Goal: Contribute content: Contribute content

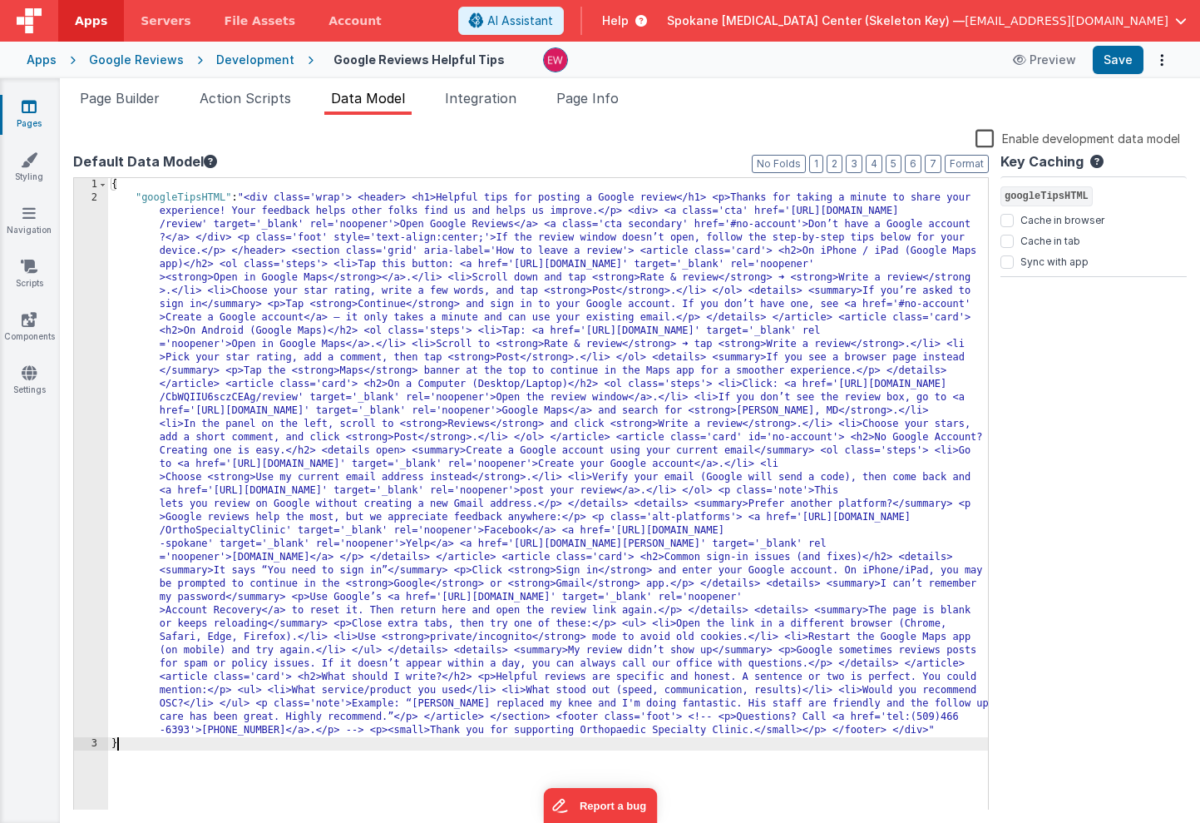
click at [82, 205] on div "2" at bounding box center [91, 464] width 34 height 546
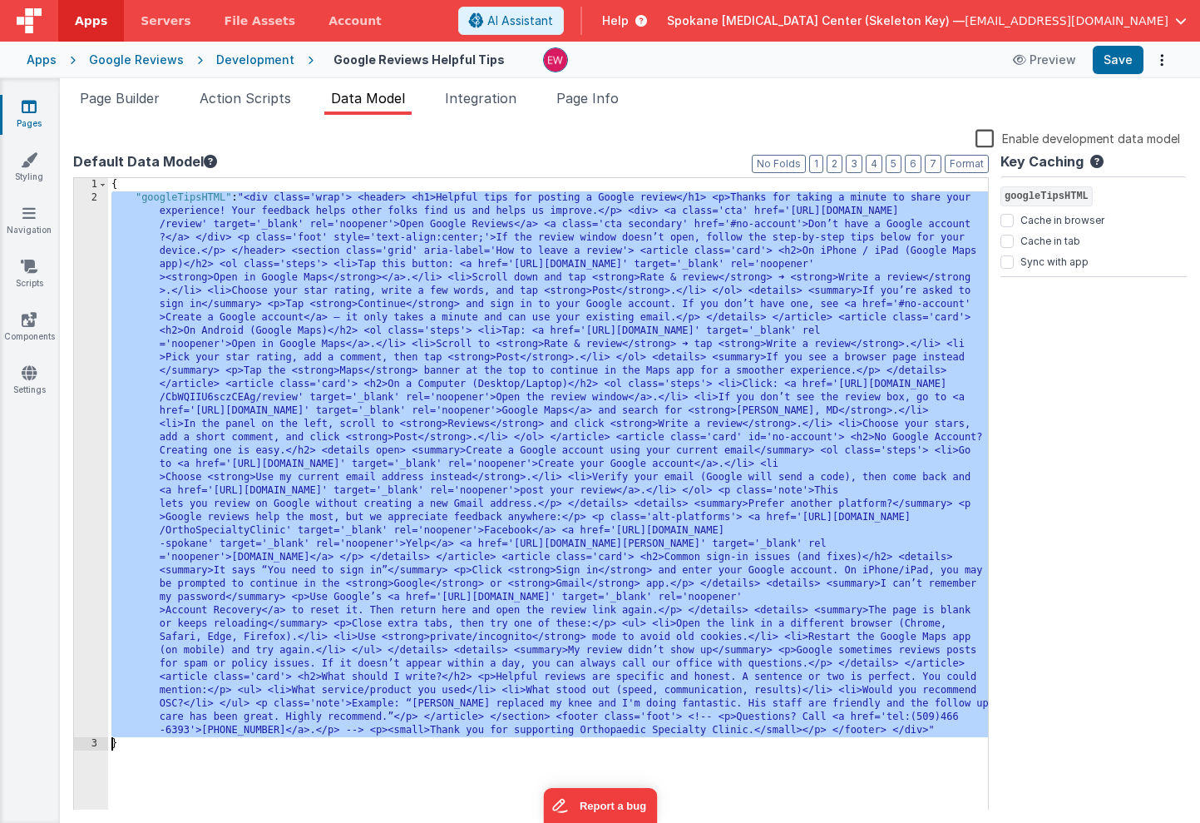
click at [81, 199] on div "2" at bounding box center [91, 464] width 34 height 546
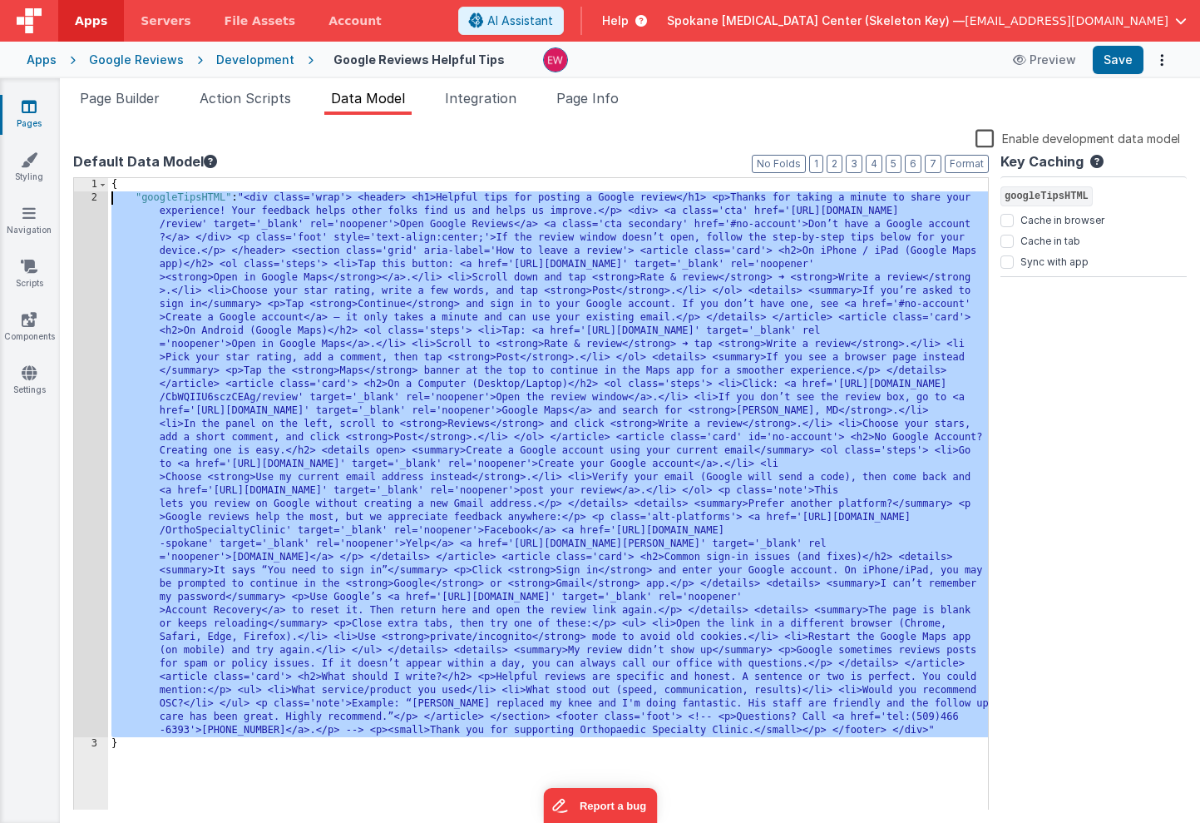
click at [81, 198] on div "2" at bounding box center [91, 464] width 34 height 546
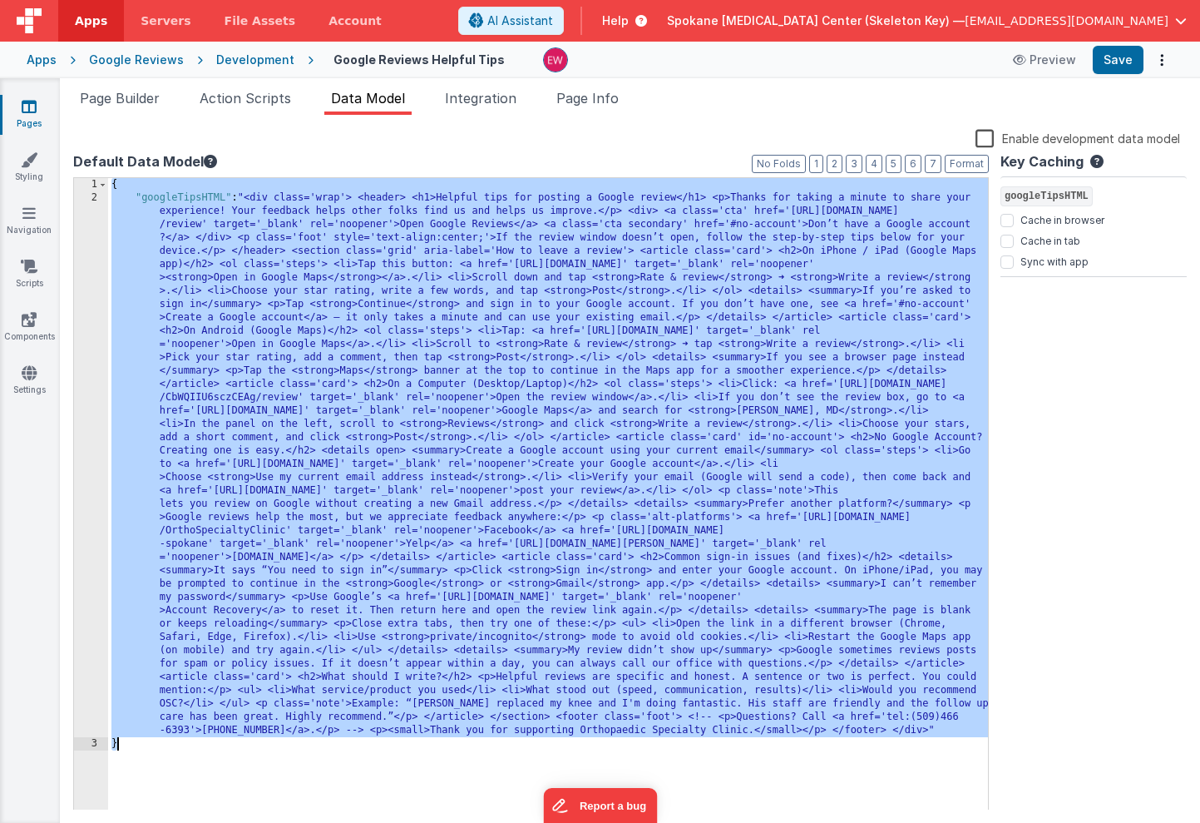
click at [81, 198] on div "2" at bounding box center [91, 464] width 34 height 546
click at [117, 215] on div "{ "googleTipsHTML" : "<div class='wrap'> <header> <h1>Helpful tips for posting …" at bounding box center [548, 507] width 880 height 658
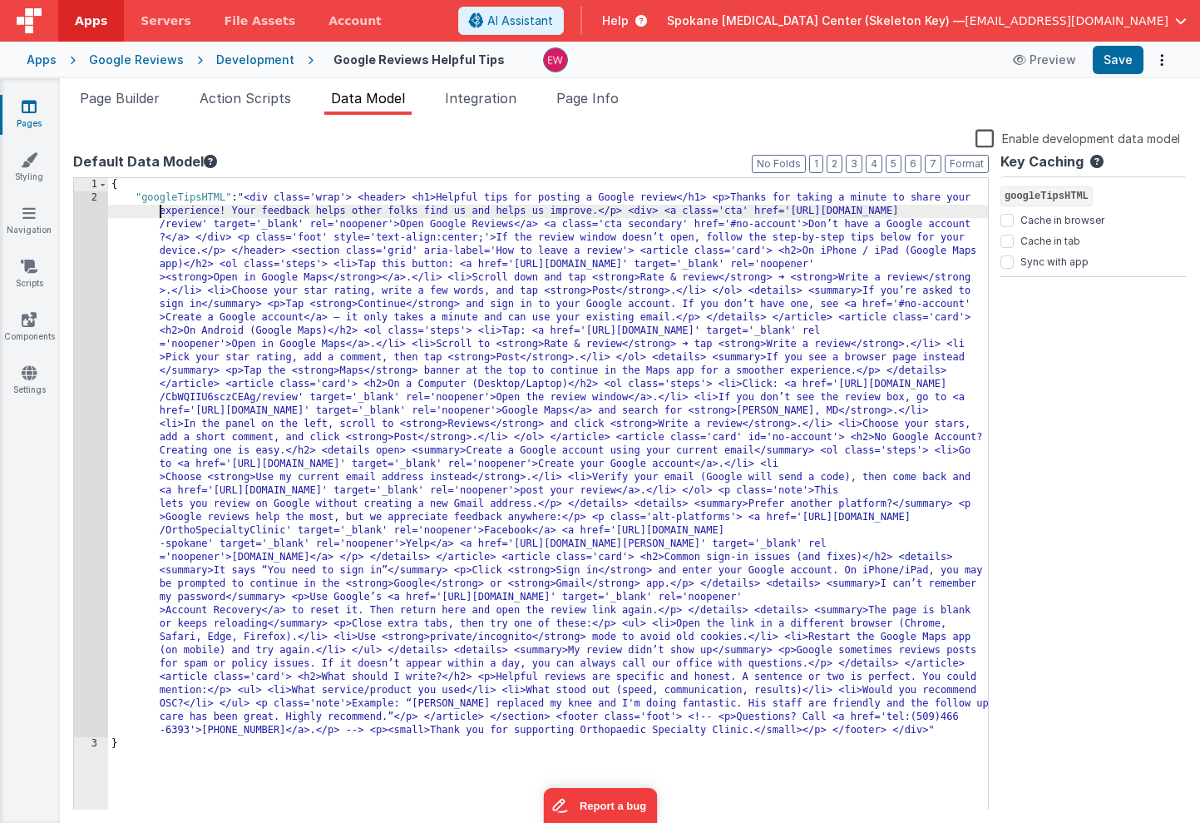
click at [398, 316] on div "{ "googleTipsHTML" : "<div class='wrap'> <header> <h1>Helpful tips for posting …" at bounding box center [548, 507] width 880 height 658
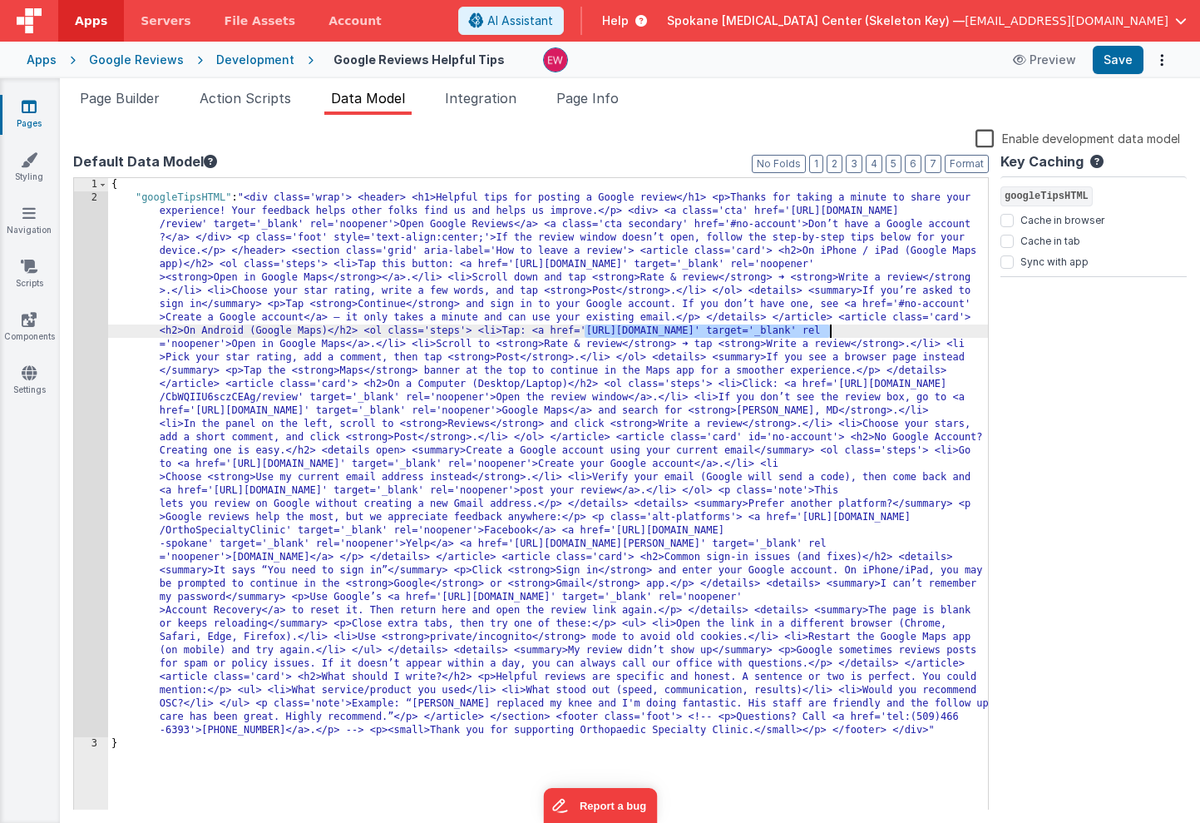
drag, startPoint x: 582, startPoint y: 333, endPoint x: 829, endPoint y: 334, distance: 246.2
click at [829, 334] on div "{ "googleTipsHTML" : "<div class='wrap'> <header> <h1>Helpful tips for posting …" at bounding box center [548, 507] width 880 height 658
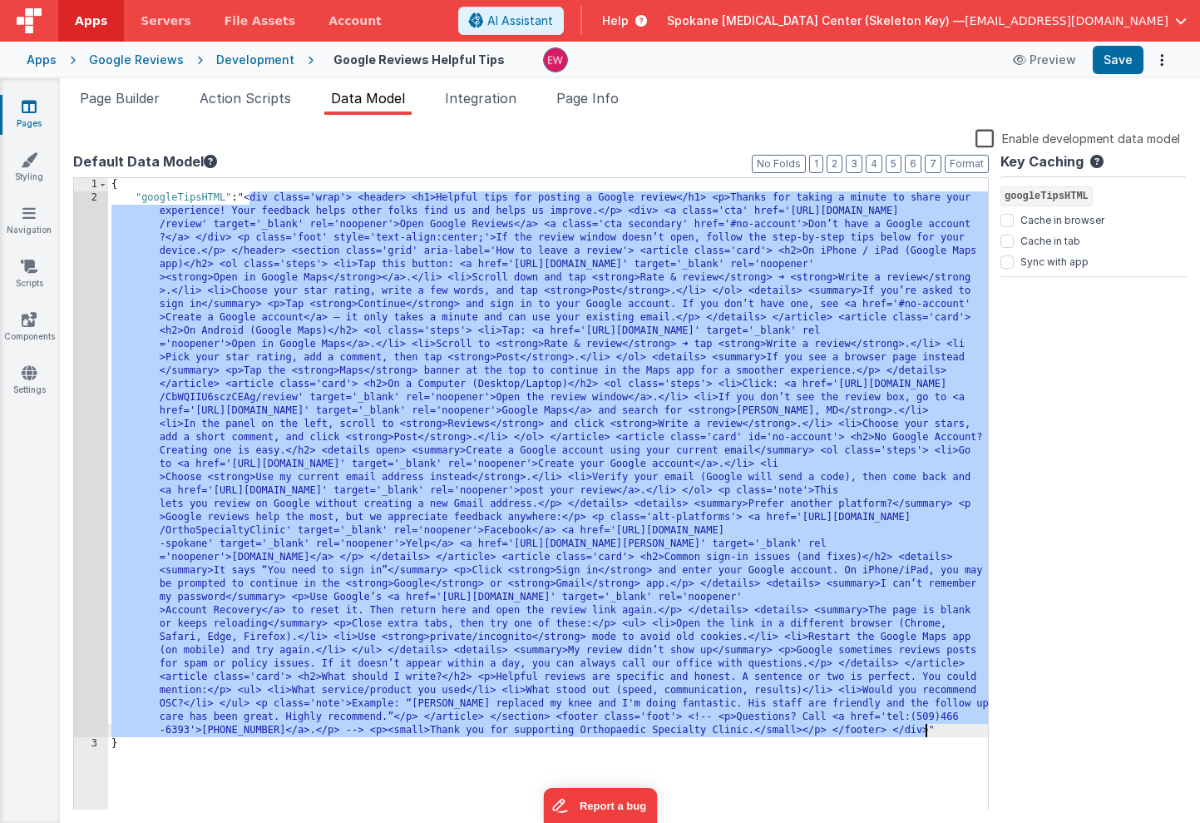
drag, startPoint x: 250, startPoint y: 198, endPoint x: 928, endPoint y: 732, distance: 863.1
click at [928, 732] on div "{ "googleTipsHTML" : "<div class='wrap'> <header> <h1>Helpful tips for posting …" at bounding box center [548, 507] width 880 height 658
click at [195, 756] on div "{ "googleTipsHTML" : "<div class='wrap'> <header> <h1>Helpful tips for posting …" at bounding box center [548, 507] width 880 height 658
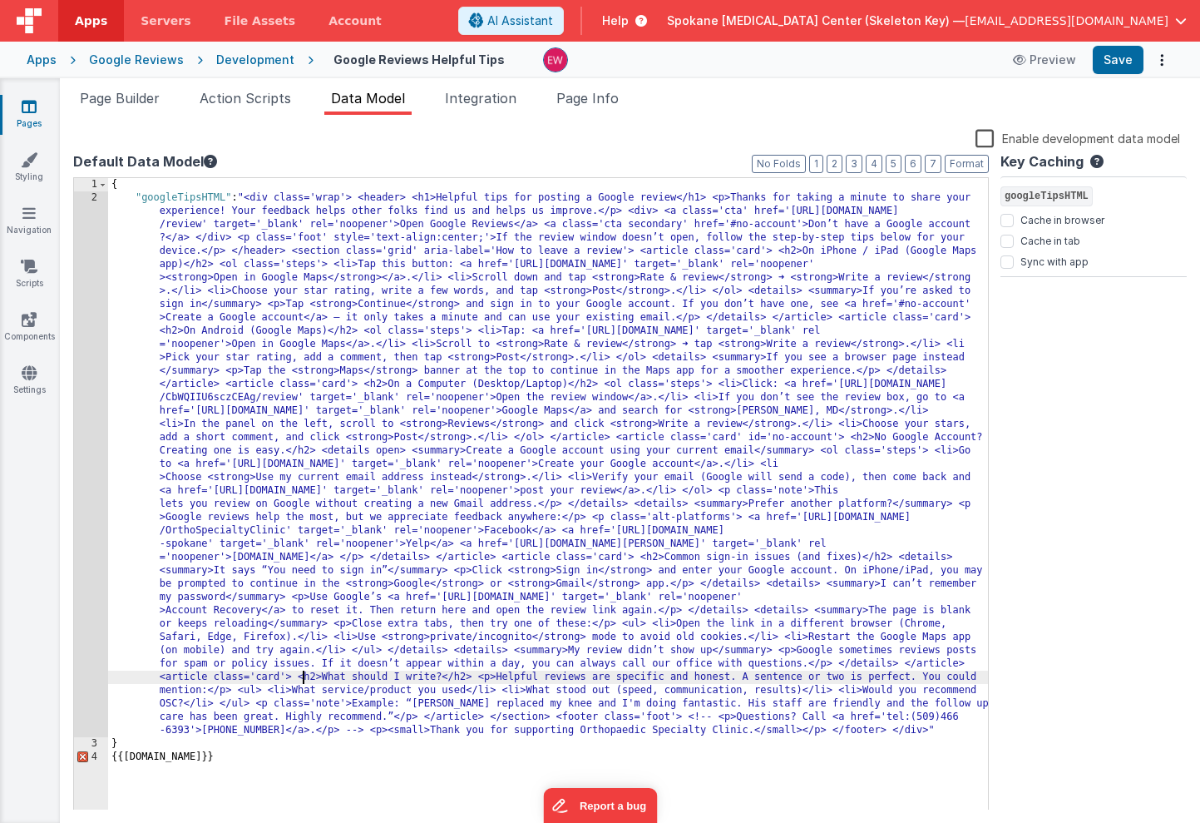
click at [301, 684] on div "{ "googleTipsHTML" : "<div class='wrap'> <header> <h1>Helpful tips for posting …" at bounding box center [548, 507] width 880 height 658
click at [126, 740] on div "{ "googleTipsHTML" : "<div class='wrap'> <header> <h1>Helpful tips for posting …" at bounding box center [548, 507] width 880 height 658
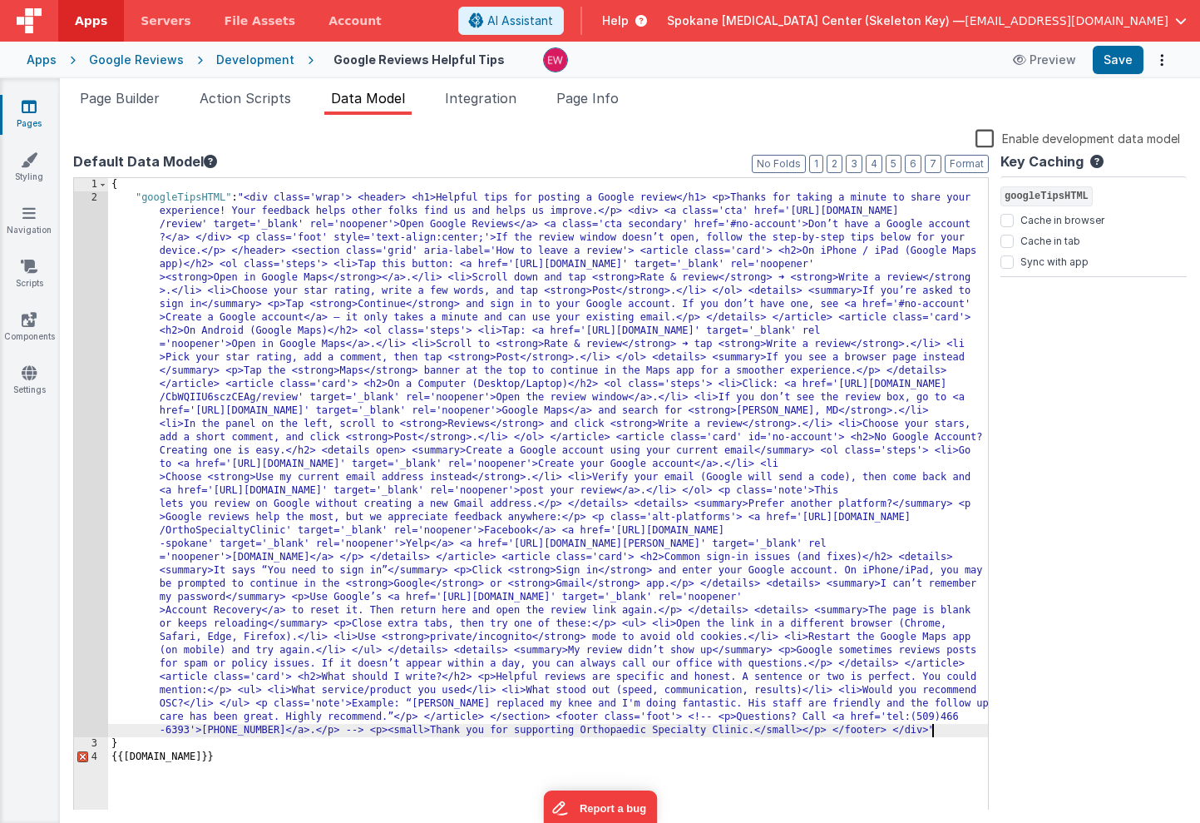
click at [954, 732] on div "{ "googleTipsHTML" : "<div class='wrap'> <header> <h1>Helpful tips for posting …" at bounding box center [548, 507] width 880 height 658
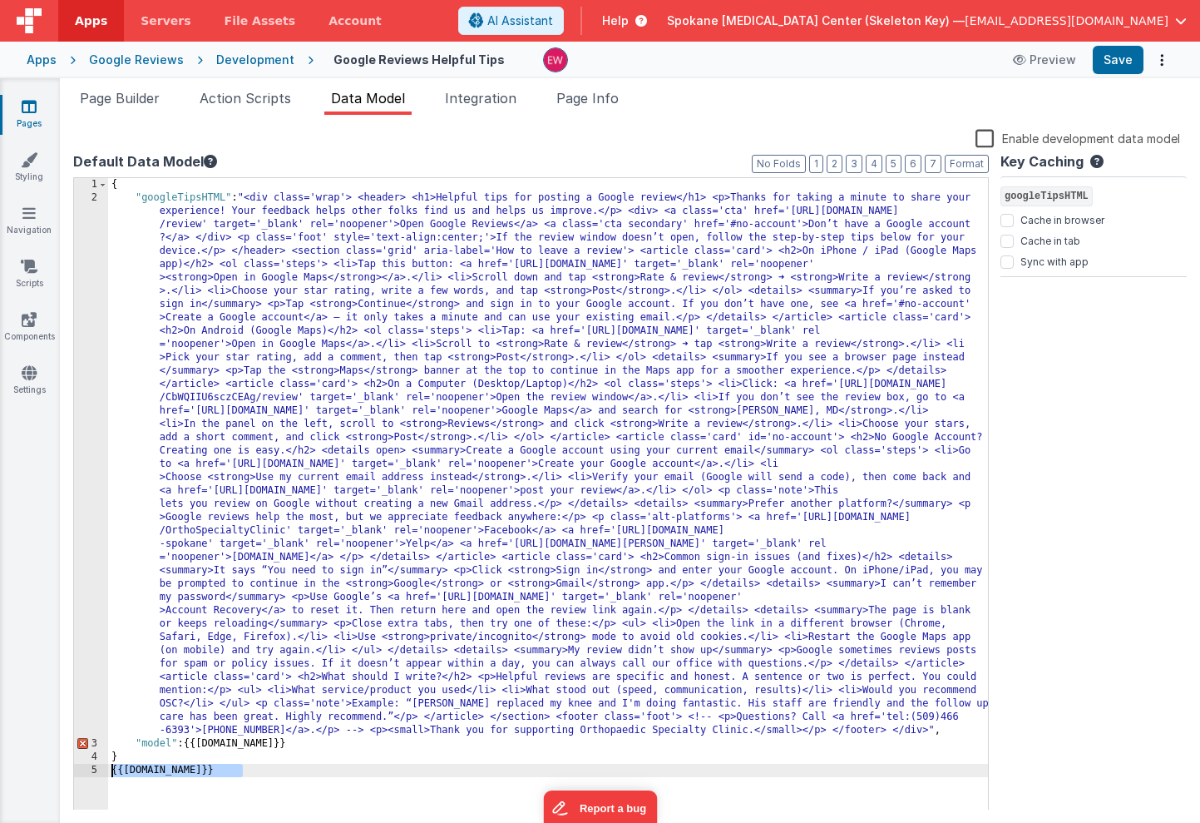
drag, startPoint x: 249, startPoint y: 774, endPoint x: 46, endPoint y: 773, distance: 203.0
click at [46, 773] on section "Pages Styling Navigation Scripts Components Settings Page Builder Action Script…" at bounding box center [600, 450] width 1200 height 745
click at [269, 739] on div "{ "googleTipsHTML" : "<div class='wrap'> <header> <h1>Helpful tips for posting …" at bounding box center [548, 507] width 880 height 658
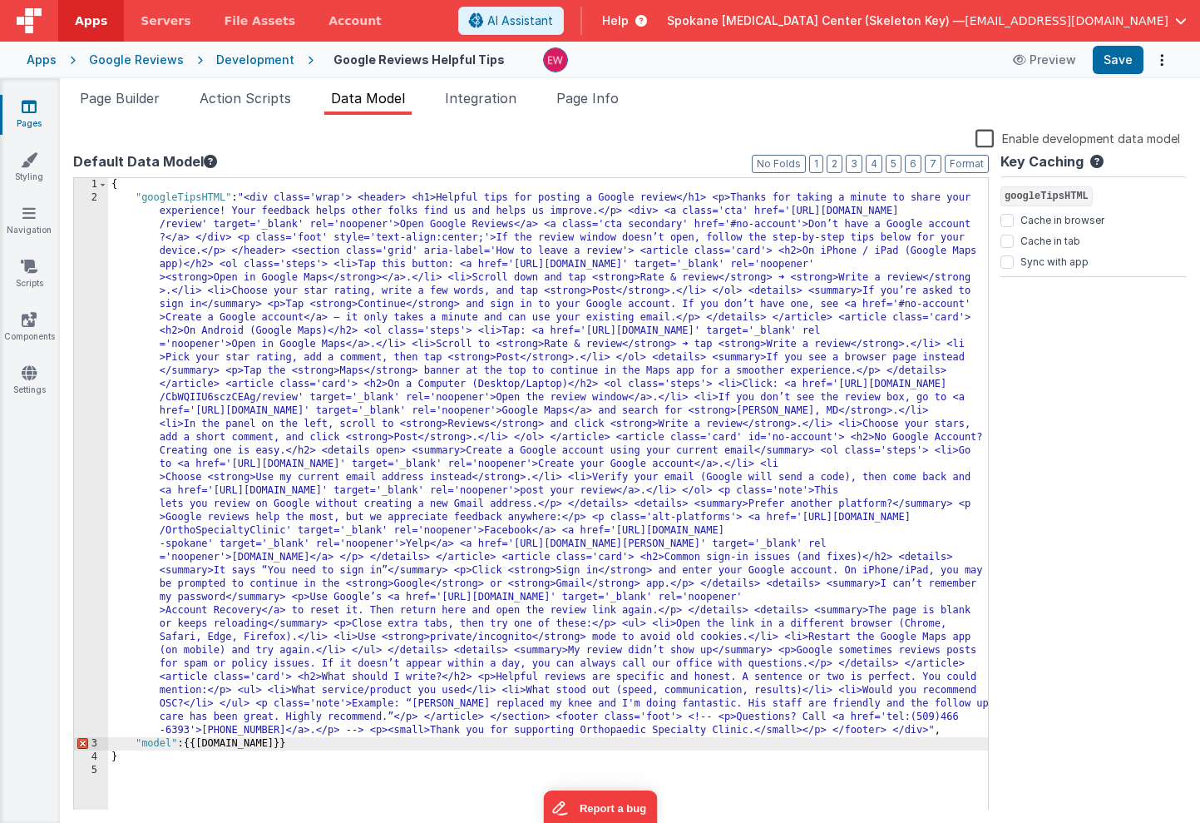
click at [186, 746] on div "{ "googleTipsHTML" : "<div class='wrap'> <header> <h1>Helpful tips for posting …" at bounding box center [548, 507] width 880 height 658
click at [188, 744] on div "{ "googleTipsHTML" : "<div class='wrap'> <header> <h1>Helpful tips for posting …" at bounding box center [548, 507] width 880 height 658
click at [243, 741] on div "{ "googleTipsHTML" : "<div class='wrap'> <header> <h1>Helpful tips for posting …" at bounding box center [548, 507] width 880 height 658
click at [171, 744] on div "{ "googleTipsHTML" : "<div class='wrap'> <header> <h1>Helpful tips for posting …" at bounding box center [548, 507] width 880 height 658
click at [693, 264] on div "{ "googleTipsHTML" : "<div class='wrap'> <header> <h1>Helpful tips for posting …" at bounding box center [548, 507] width 880 height 658
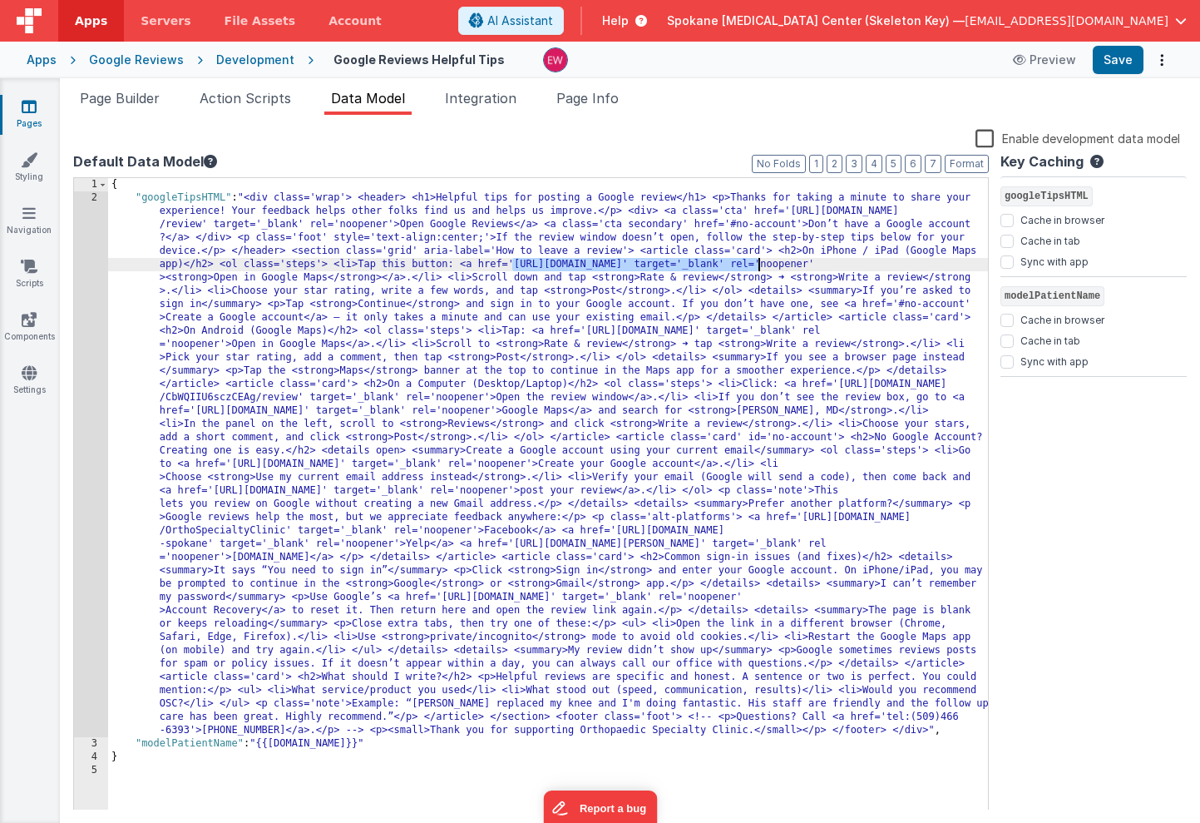
drag, startPoint x: 512, startPoint y: 265, endPoint x: 760, endPoint y: 263, distance: 247.9
click at [760, 263] on div "{ "googleTipsHTML" : "<div class='wrap'> <header> <h1>Helpful tips for posting …" at bounding box center [548, 507] width 880 height 658
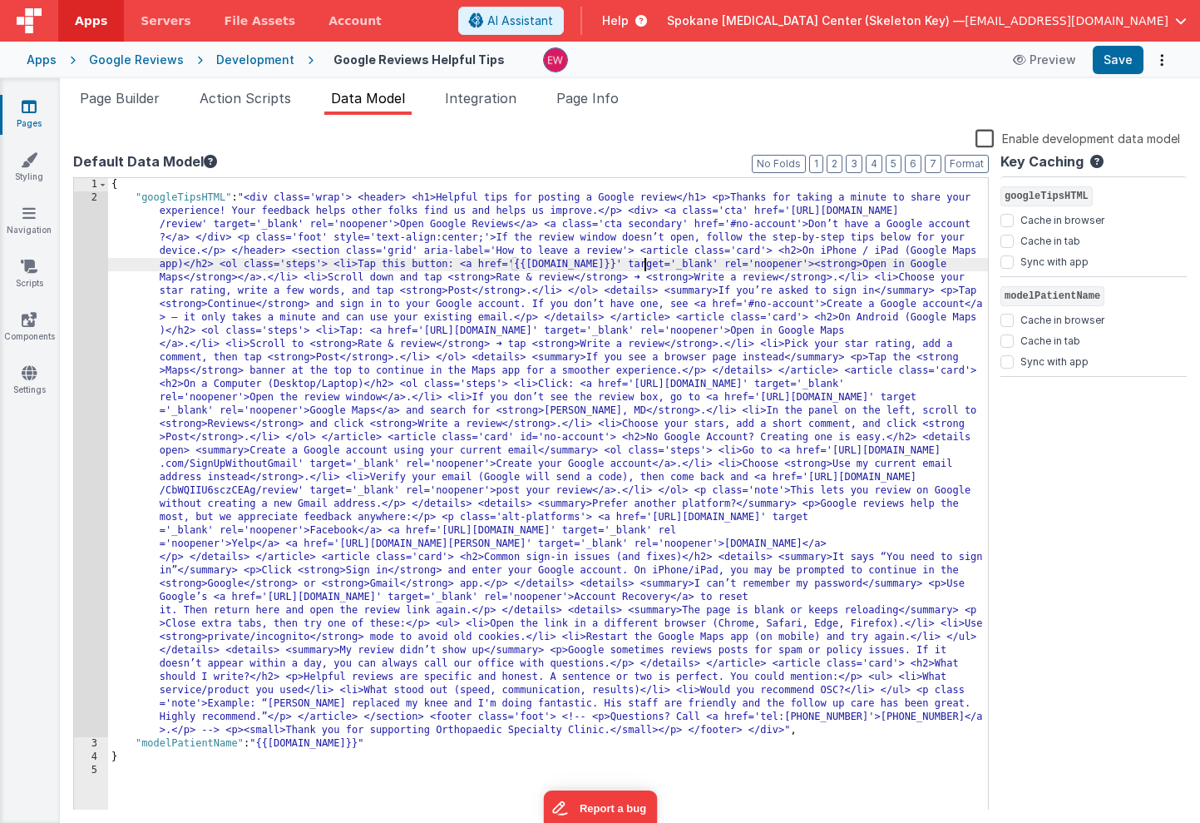
click at [573, 265] on div "{ "googleTipsHTML" : "<div class='wrap'> <header> <h1>Helpful tips for posting …" at bounding box center [548, 507] width 880 height 658
drag, startPoint x: 573, startPoint y: 265, endPoint x: 618, endPoint y: 265, distance: 44.9
click at [618, 265] on div "{ "googleTipsHTML" : "<div class='wrap'> <header> <h1>Helpful tips for posting …" at bounding box center [548, 507] width 880 height 658
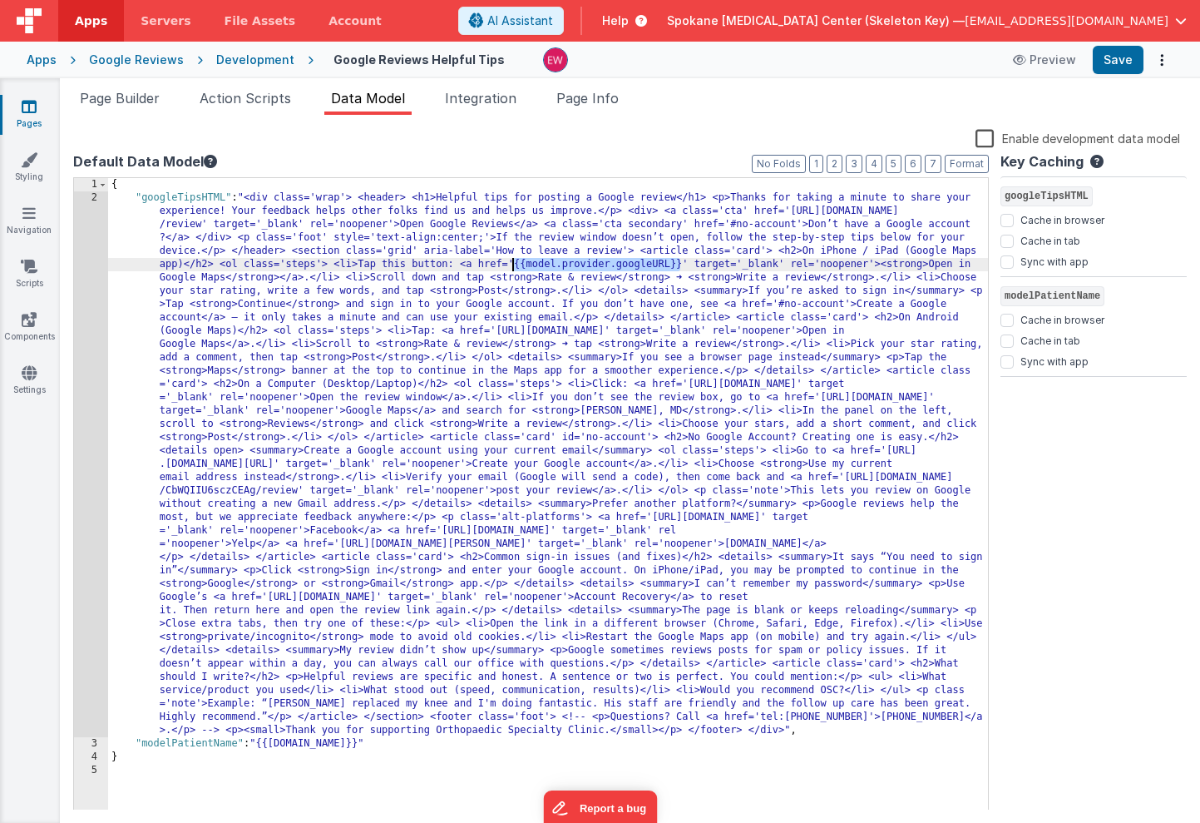
drag, startPoint x: 680, startPoint y: 266, endPoint x: 514, endPoint y: 265, distance: 166.4
click at [514, 265] on div "{ "googleTipsHTML" : "<div class='wrap'> <header> <h1>Helpful tips for posting …" at bounding box center [548, 507] width 880 height 658
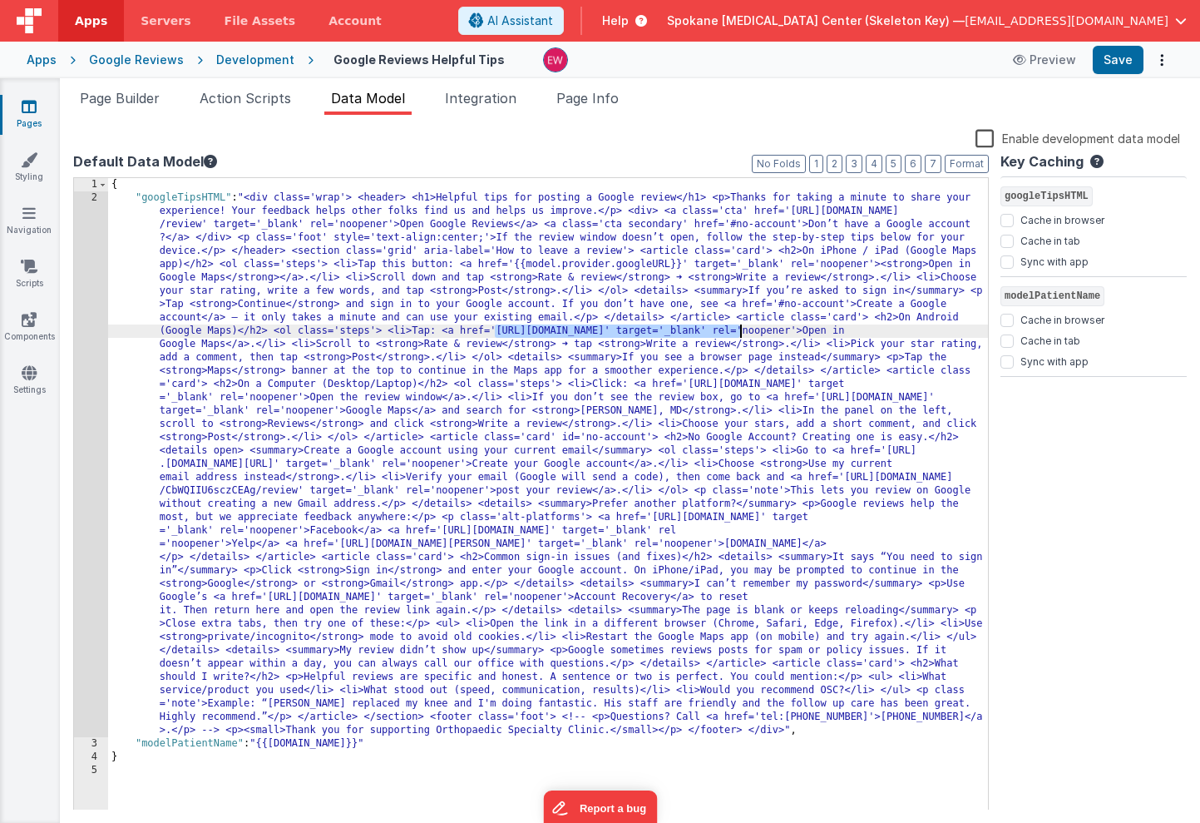
drag, startPoint x: 493, startPoint y: 332, endPoint x: 743, endPoint y: 330, distance: 249.6
click at [743, 330] on div "{ "googleTipsHTML" : "<div class='wrap'> <header> <h1>Helpful tips for posting …" at bounding box center [548, 507] width 880 height 658
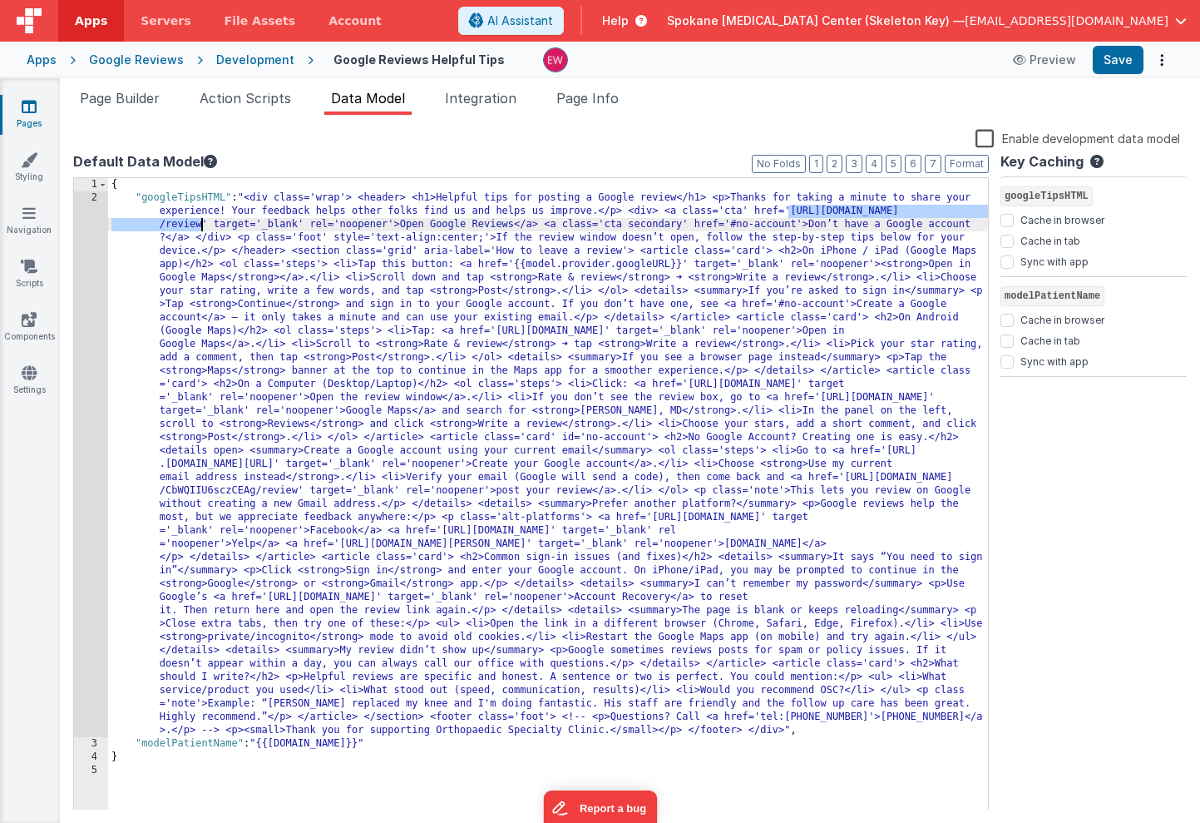
drag, startPoint x: 789, startPoint y: 212, endPoint x: 200, endPoint y: 227, distance: 588.3
click at [200, 227] on div "{ "googleTipsHTML" : "<div class='wrap'> <header> <h1>Helpful tips for posting …" at bounding box center [548, 507] width 880 height 658
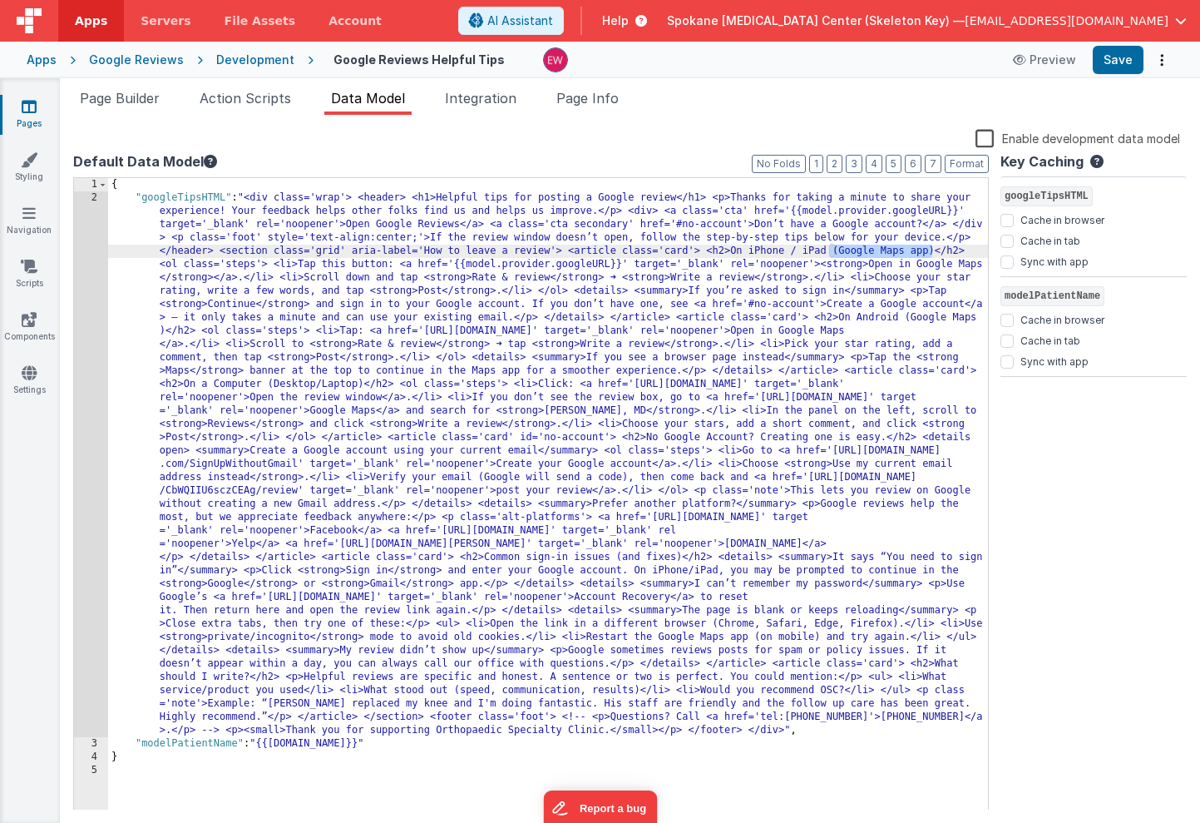
drag, startPoint x: 829, startPoint y: 252, endPoint x: 929, endPoint y: 253, distance: 100.7
click at [929, 253] on div "{ "googleTipsHTML" : "<div class='wrap'> <header> <h1>Helpful tips for posting …" at bounding box center [548, 507] width 880 height 658
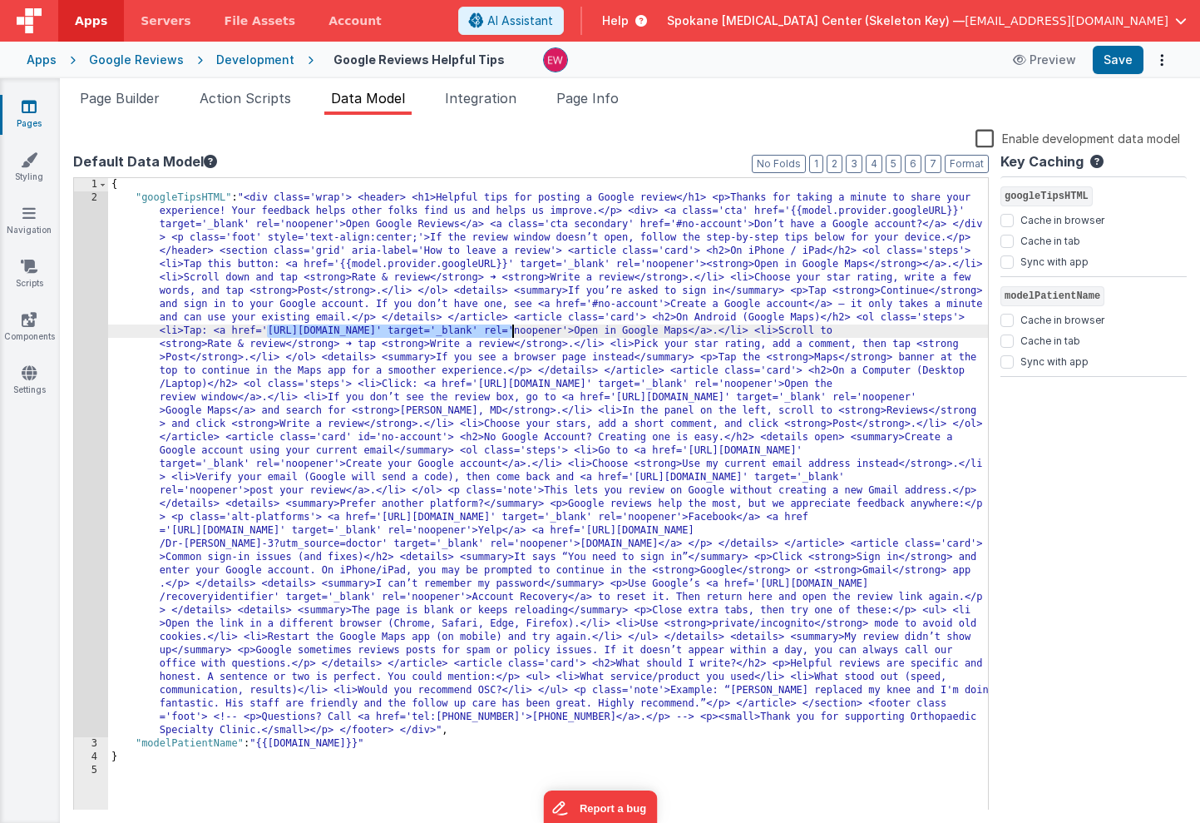
drag, startPoint x: 266, startPoint y: 332, endPoint x: 512, endPoint y: 329, distance: 245.4
click at [512, 329] on div "{ "googleTipsHTML" : "<div class='wrap'> <header> <h1>Helpful tips for posting …" at bounding box center [548, 507] width 880 height 658
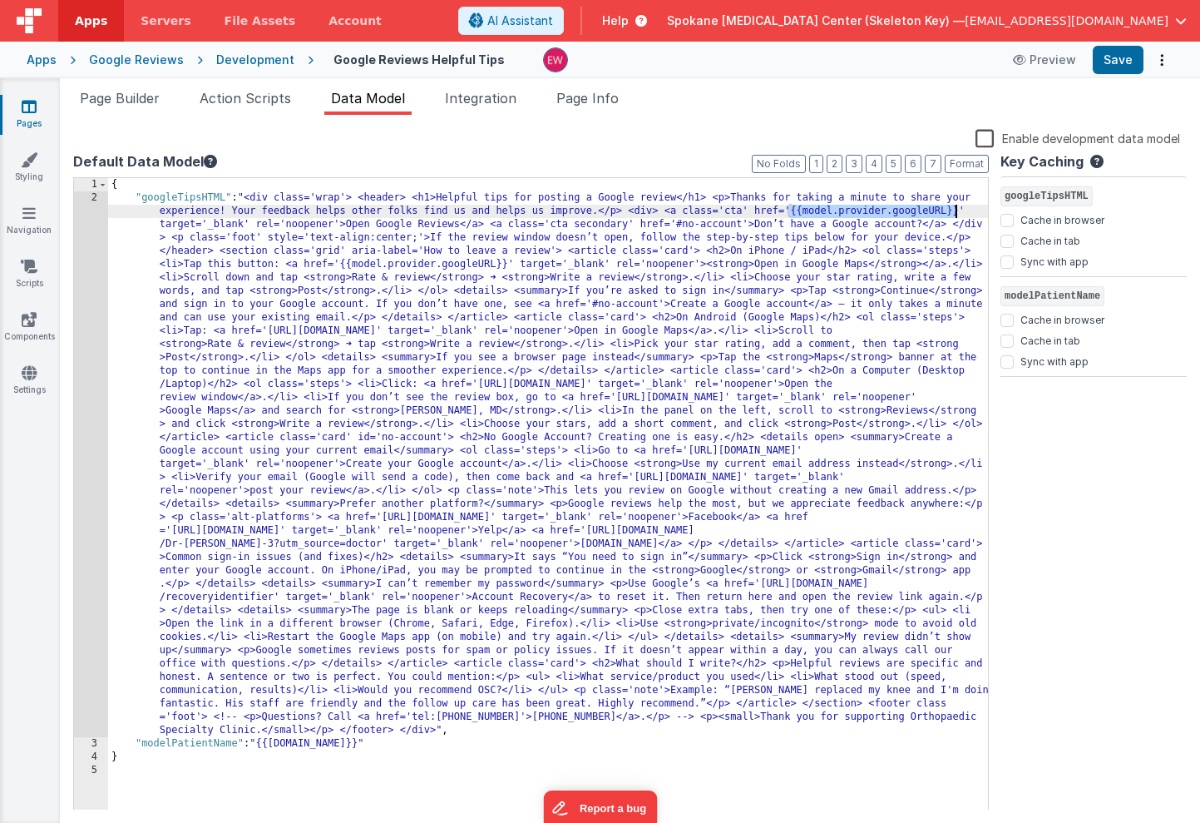
drag, startPoint x: 789, startPoint y: 212, endPoint x: 954, endPoint y: 213, distance: 165.5
click at [954, 213] on div "{ "googleTipsHTML" : "<div class='wrap'> <header> <h1>Helpful tips for posting …" at bounding box center [548, 507] width 880 height 658
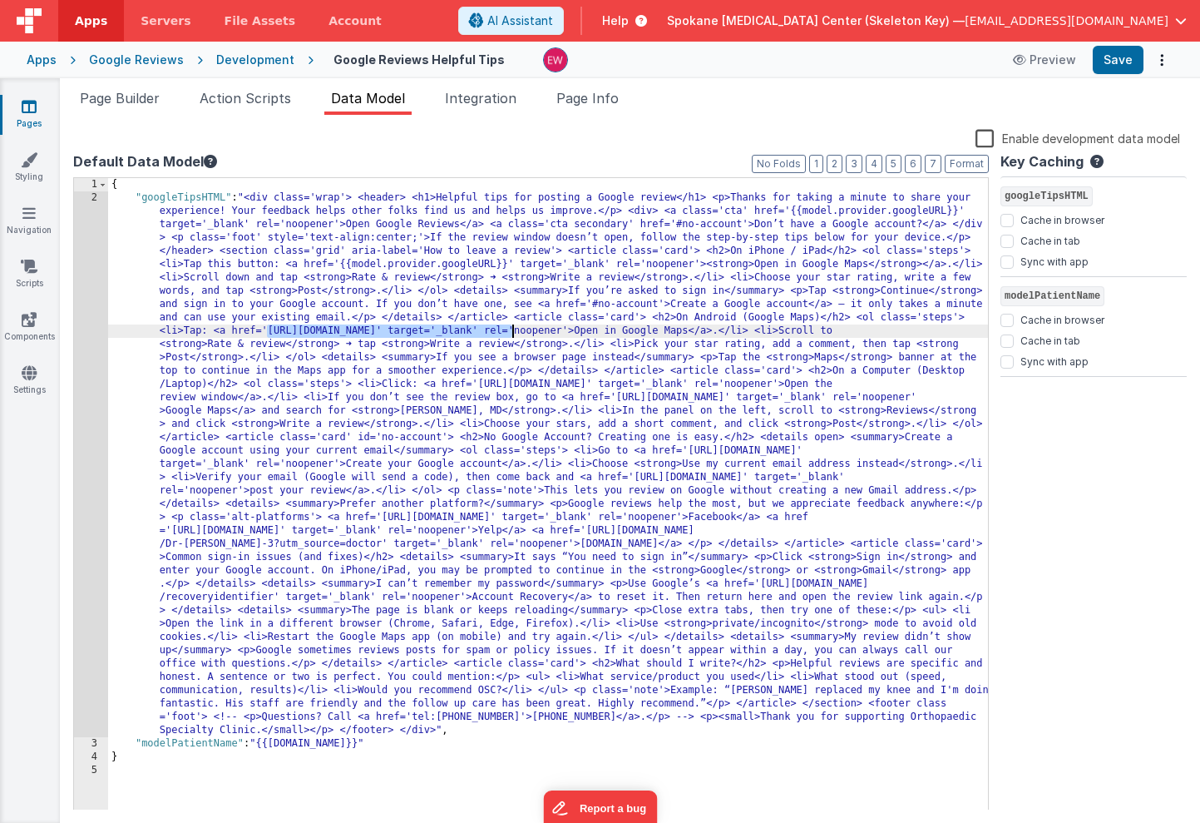
drag, startPoint x: 267, startPoint y: 331, endPoint x: 512, endPoint y: 331, distance: 244.6
click at [512, 331] on div "{ "googleTipsHTML" : "<div class='wrap'> <header> <h1>Helpful tips for posting …" at bounding box center [548, 507] width 880 height 658
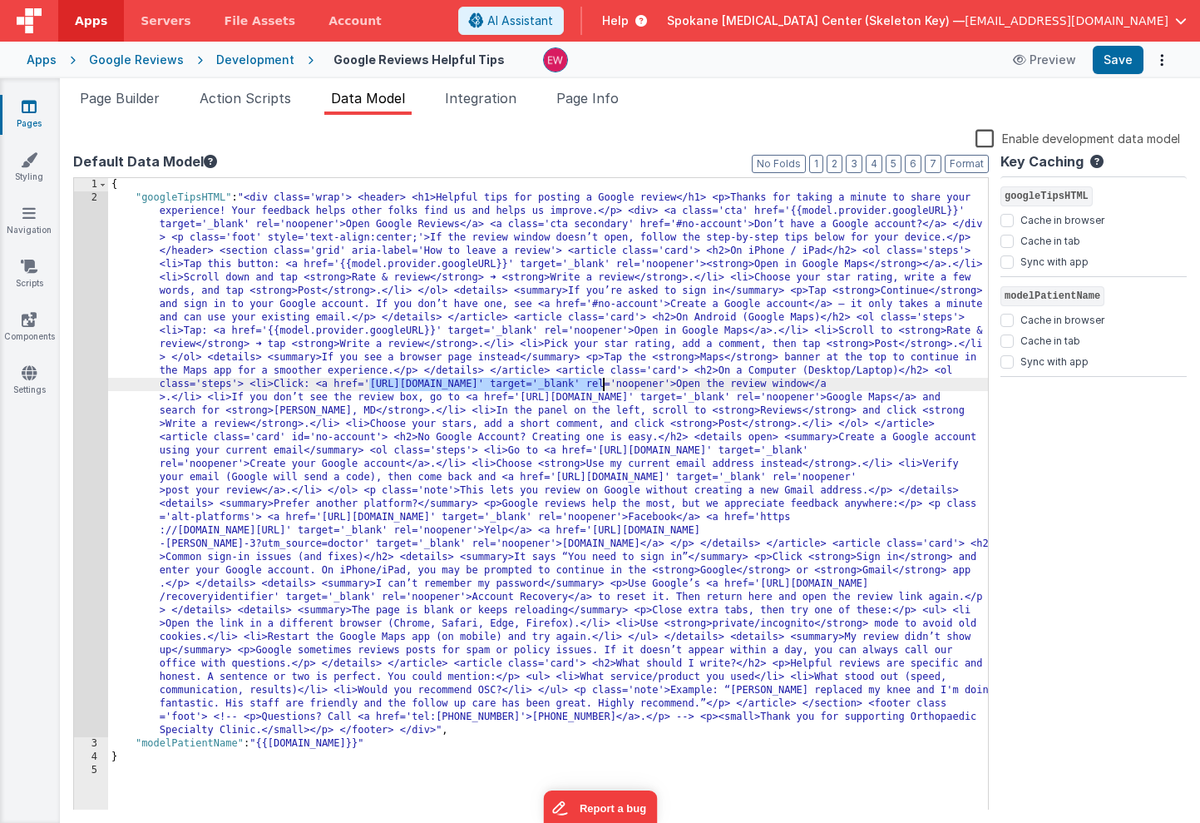
drag, startPoint x: 369, startPoint y: 386, endPoint x: 603, endPoint y: 382, distance: 233.8
click at [603, 382] on div "{ "googleTipsHTML" : "<div class='wrap'> <header> <h1>Helpful tips for posting …" at bounding box center [548, 507] width 880 height 658
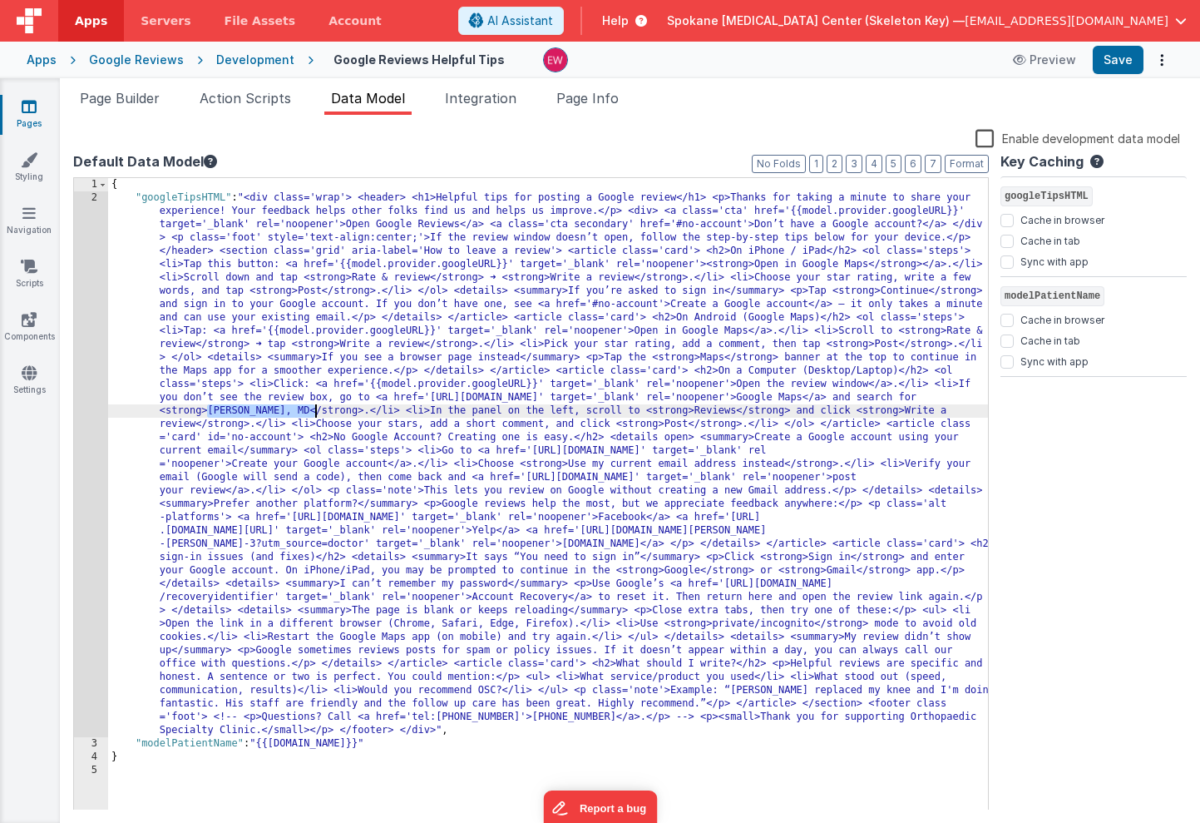
drag, startPoint x: 208, startPoint y: 413, endPoint x: 316, endPoint y: 413, distance: 108.1
click at [316, 413] on div "{ "googleTipsHTML" : "<div class='wrap'> <header> <h1>Helpful tips for posting …" at bounding box center [548, 507] width 880 height 658
paste textarea
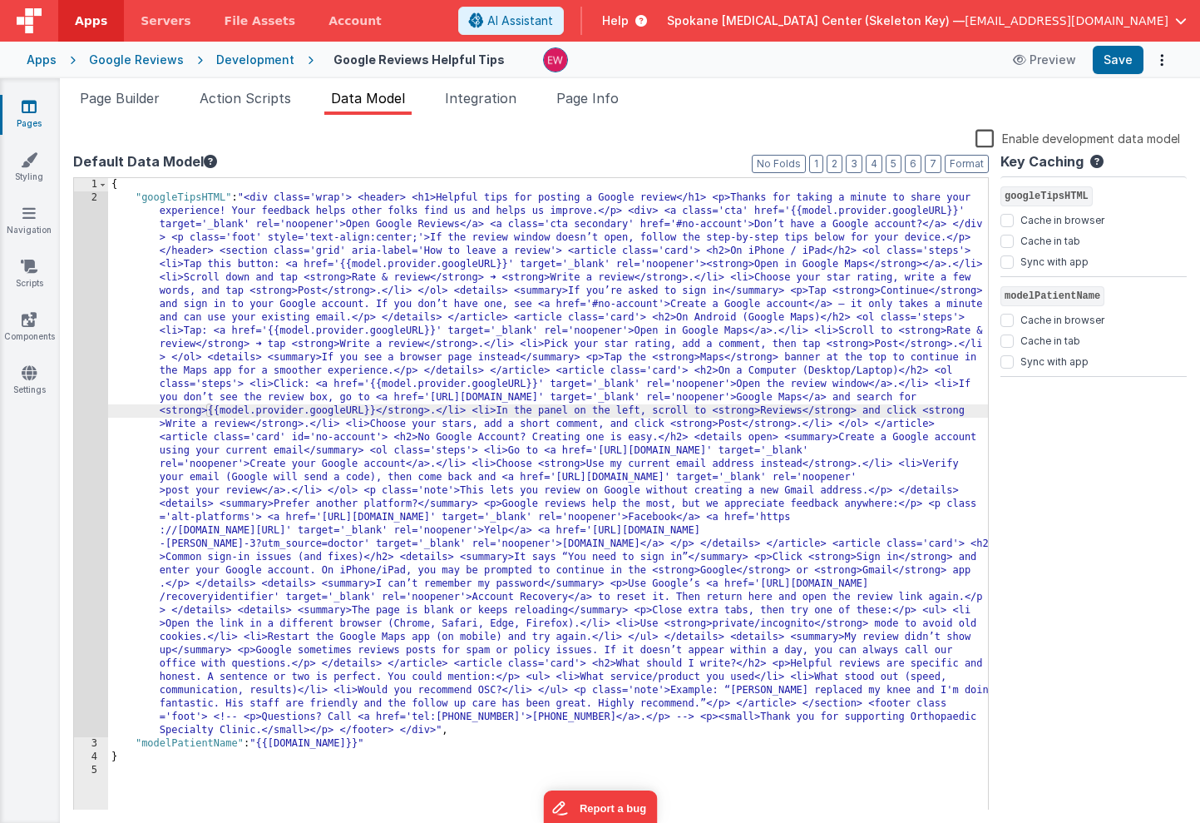
click at [322, 413] on div "{ "googleTipsHTML" : "<div class='wrap'> <header> <h1>Helpful tips for posting …" at bounding box center [548, 507] width 880 height 658
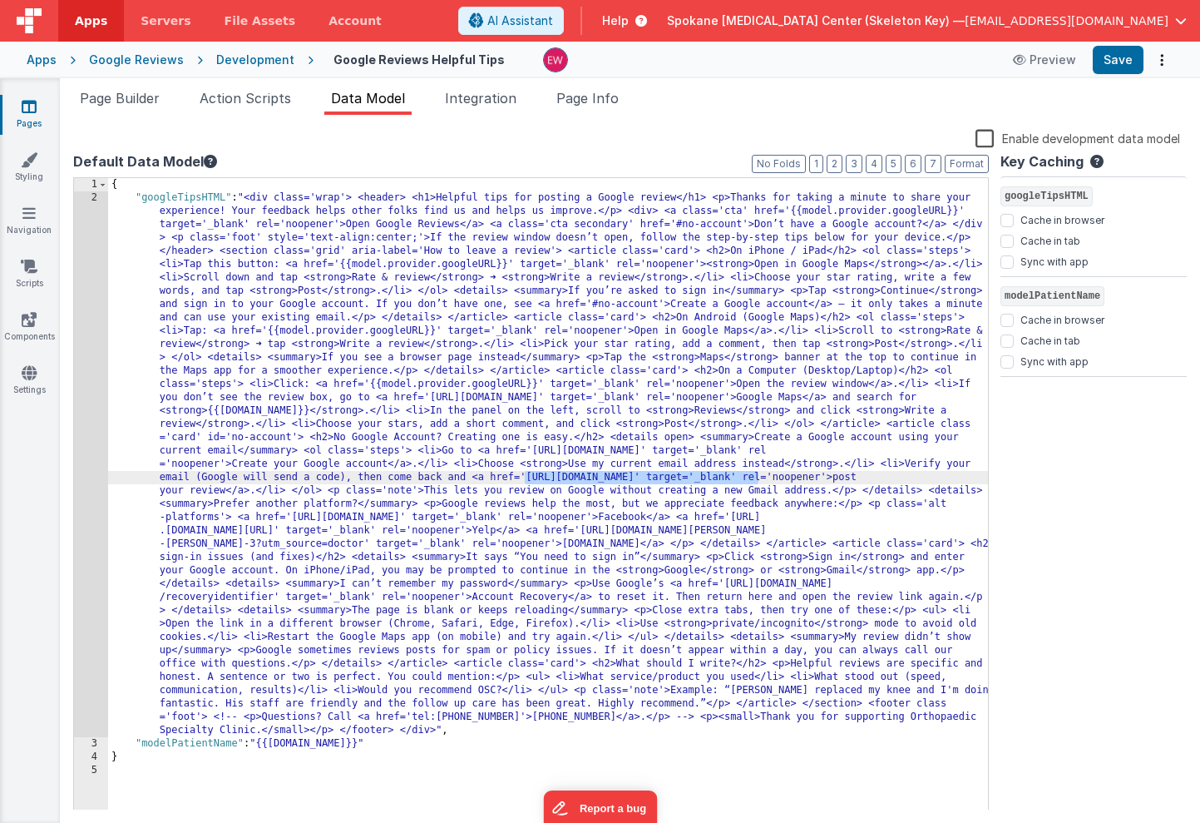
drag, startPoint x: 526, startPoint y: 478, endPoint x: 759, endPoint y: 475, distance: 233.8
click at [759, 475] on div "{ "googleTipsHTML" : "<div class='wrap'> <header> <h1>Helpful tips for posting …" at bounding box center [548, 507] width 880 height 658
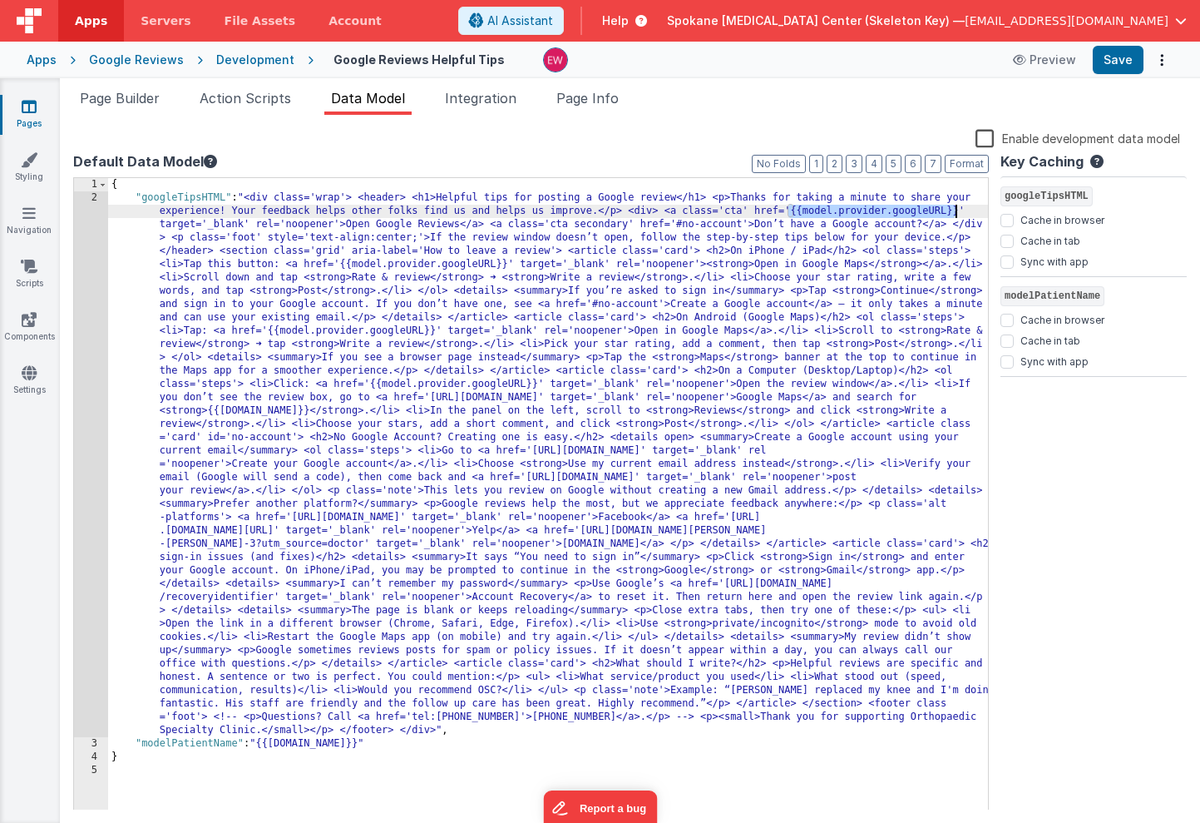
drag, startPoint x: 789, startPoint y: 210, endPoint x: 957, endPoint y: 213, distance: 168.1
click at [957, 213] on div "{ "googleTipsHTML" : "<div class='wrap'> <header> <h1>Helpful tips for posting …" at bounding box center [548, 507] width 880 height 658
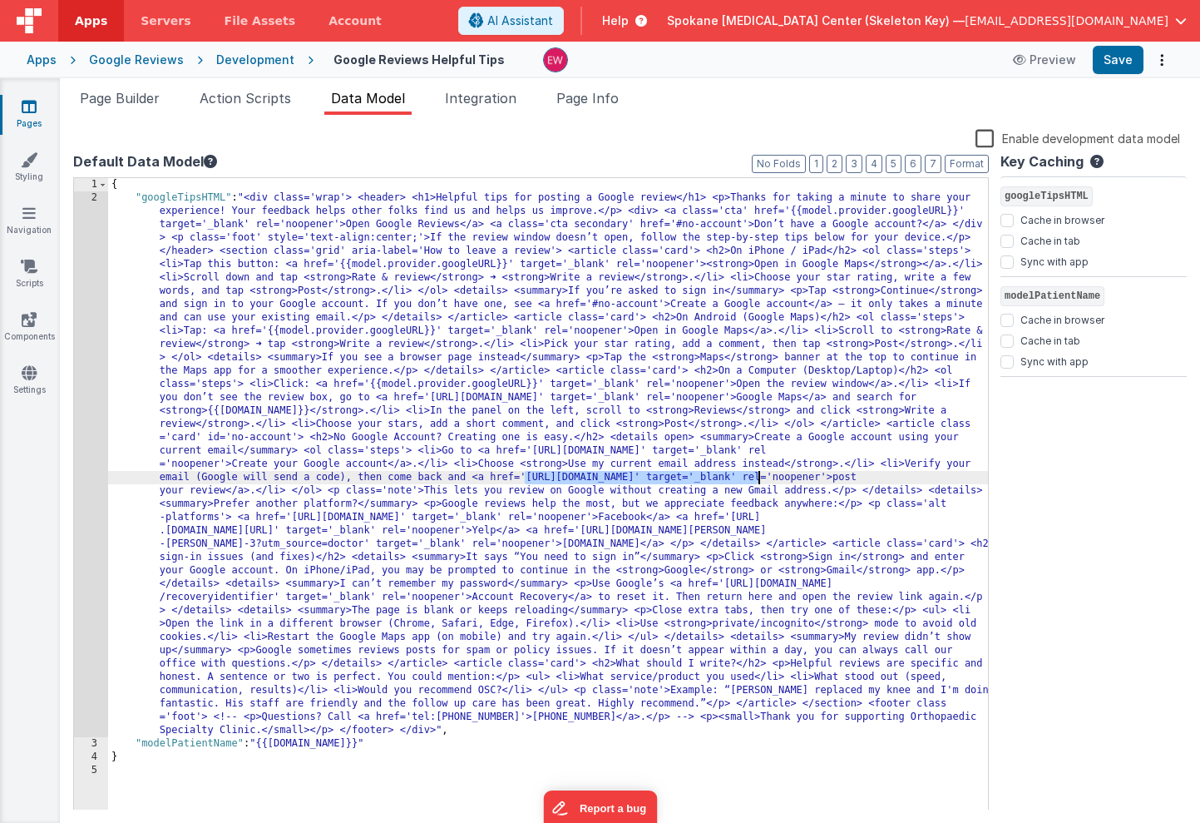
drag, startPoint x: 525, startPoint y: 477, endPoint x: 759, endPoint y: 477, distance: 234.6
click at [759, 477] on div "{ "googleTipsHTML" : "<div class='wrap'> <header> <h1>Helpful tips for posting …" at bounding box center [548, 507] width 880 height 658
click at [1128, 57] on button "Save" at bounding box center [1118, 60] width 51 height 28
